Goal: Information Seeking & Learning: Learn about a topic

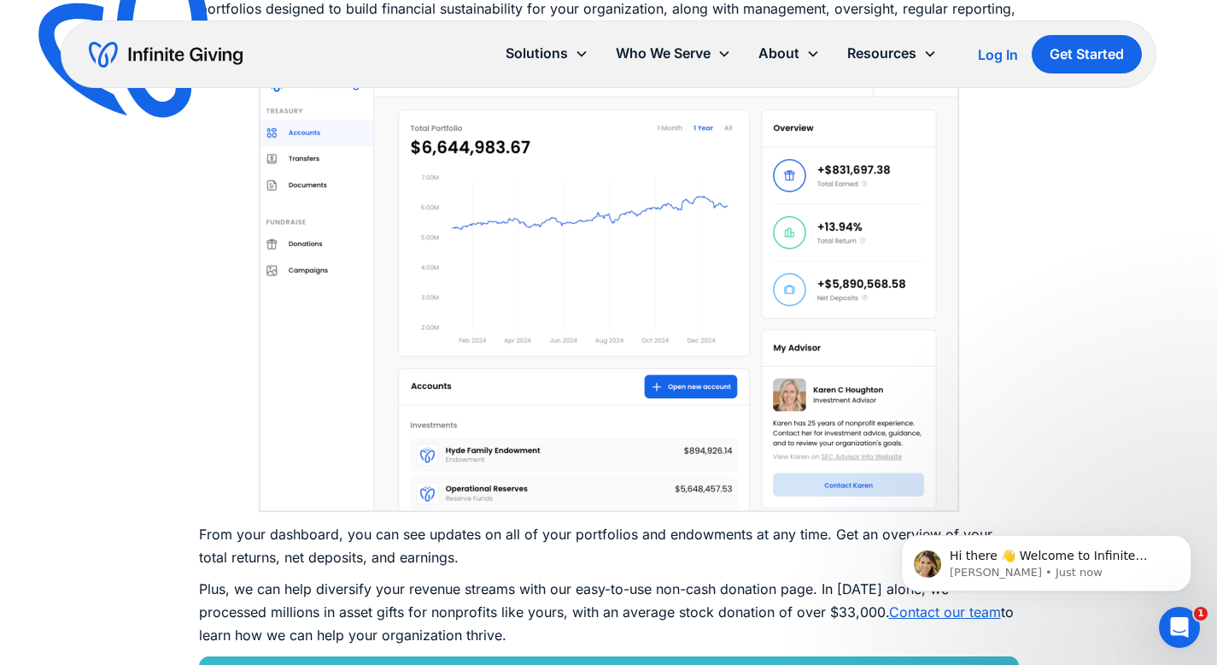
scroll to position [7506, 0]
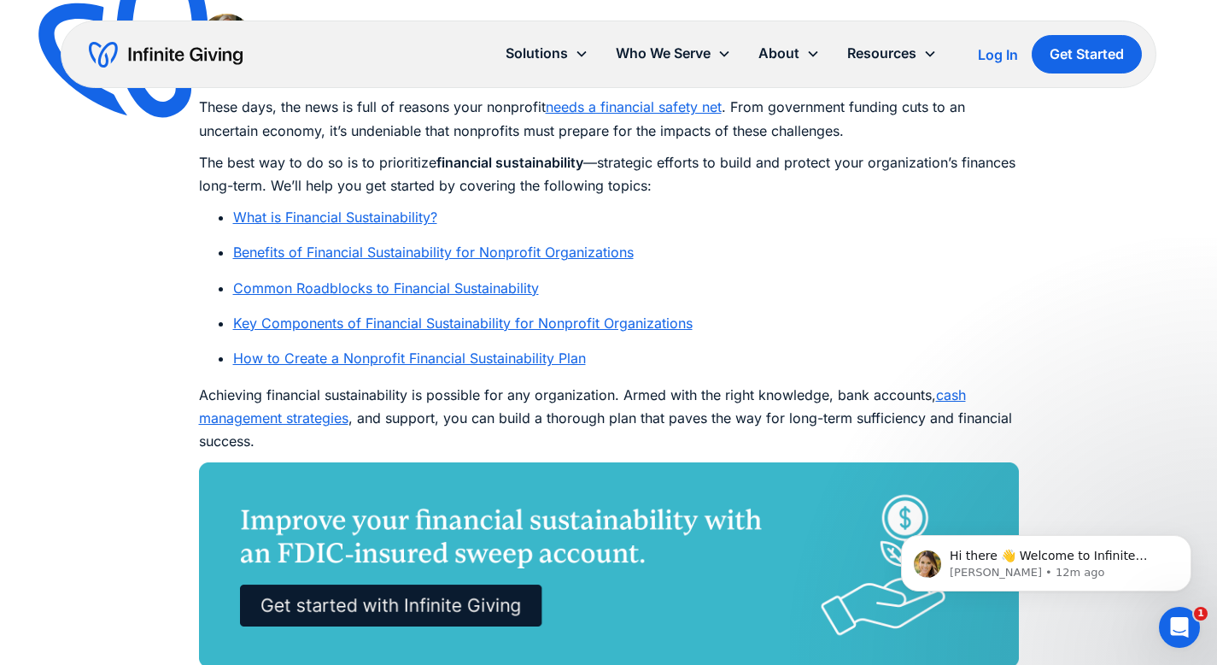
scroll to position [909, 0]
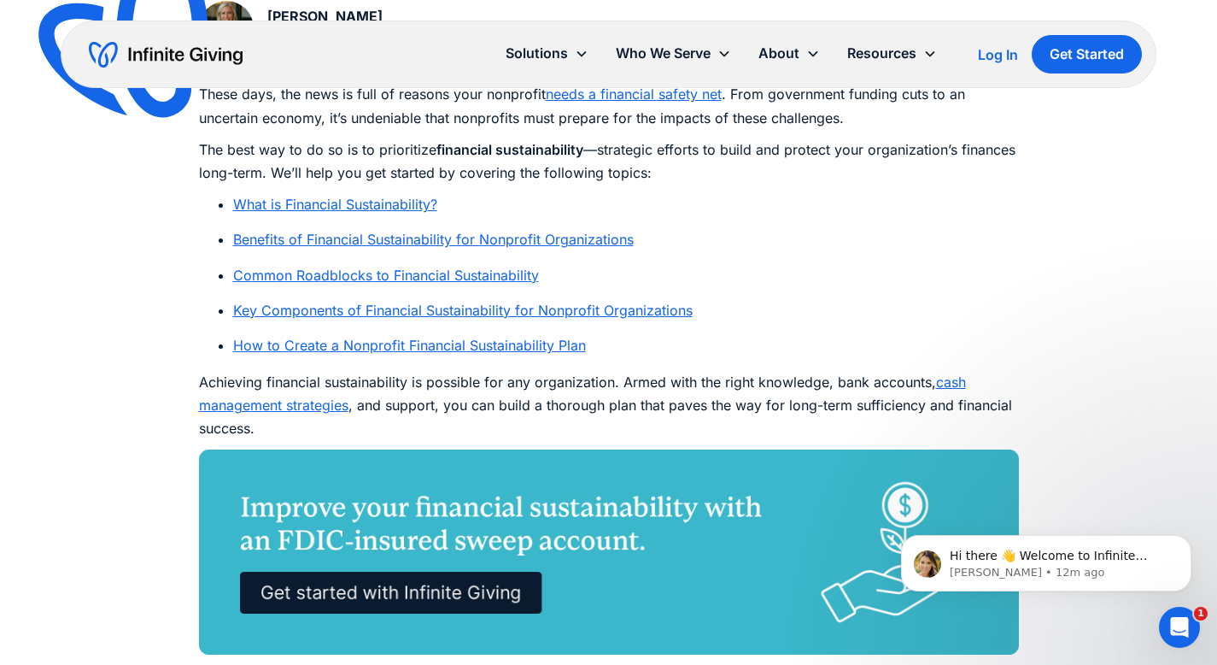
click at [654, 311] on link "Key Components of Financial Sustainability for Nonprofit Organizations" at bounding box center [463, 310] width 460 height 17
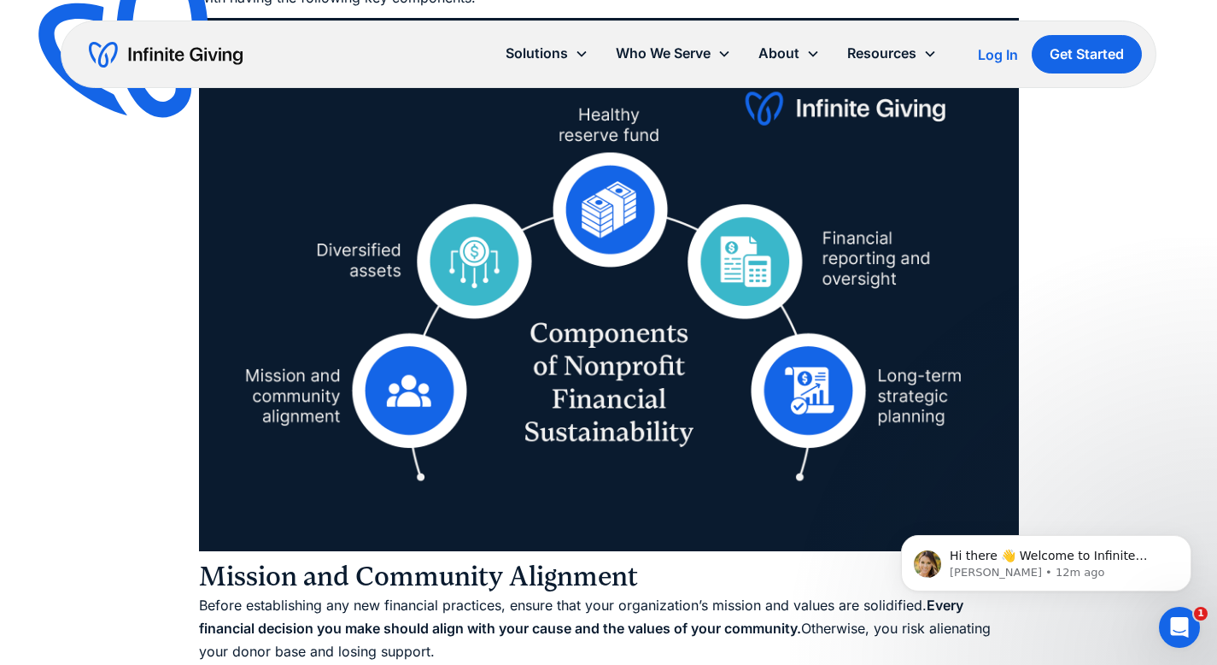
scroll to position [3705, 0]
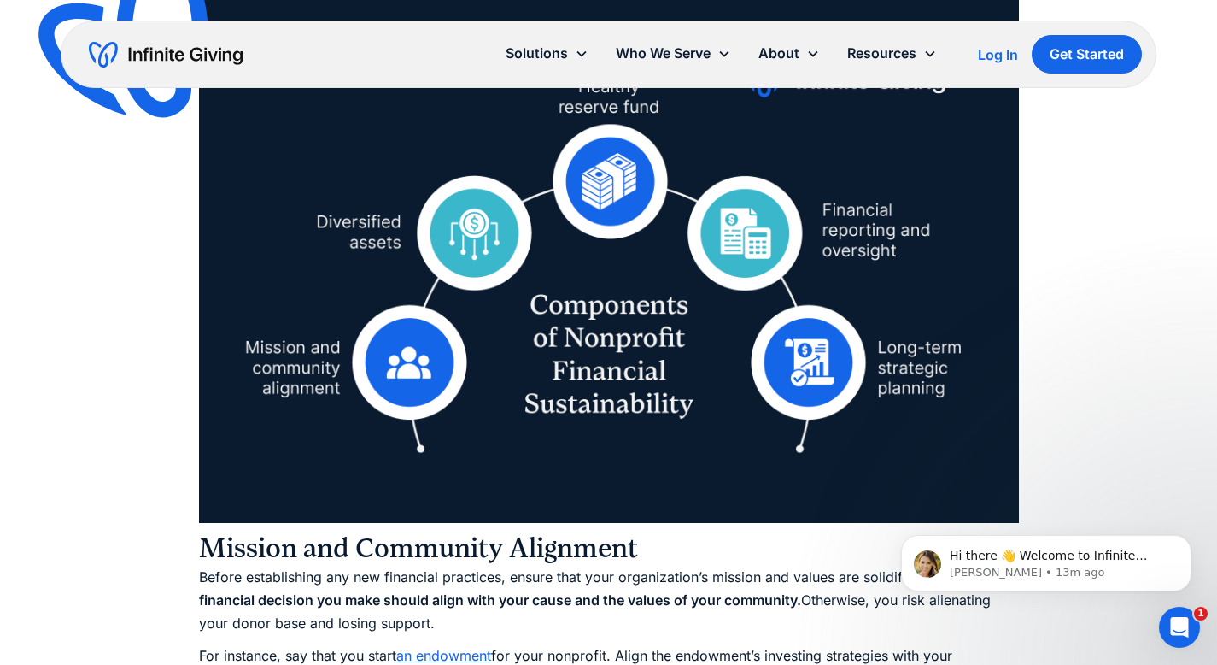
scroll to position [909, 0]
